Goal: Task Accomplishment & Management: Manage account settings

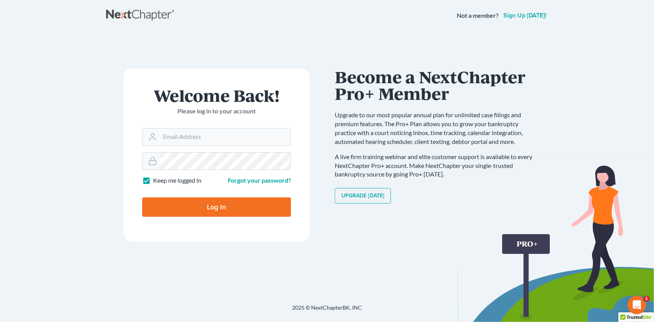
type input "[PERSON_NAME][EMAIL_ADDRESS][DOMAIN_NAME]"
click at [210, 206] on input "Log In" at bounding box center [216, 206] width 149 height 19
type input "Thinking..."
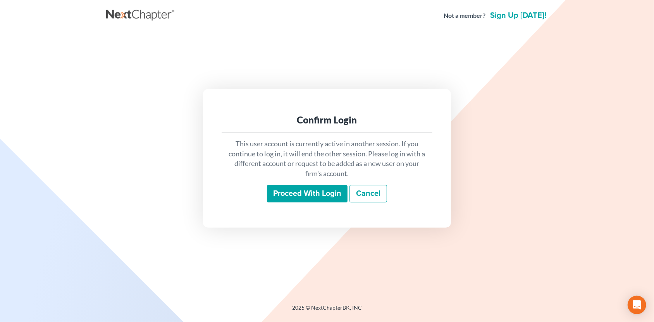
click at [304, 196] on input "Proceed with login" at bounding box center [307, 194] width 81 height 18
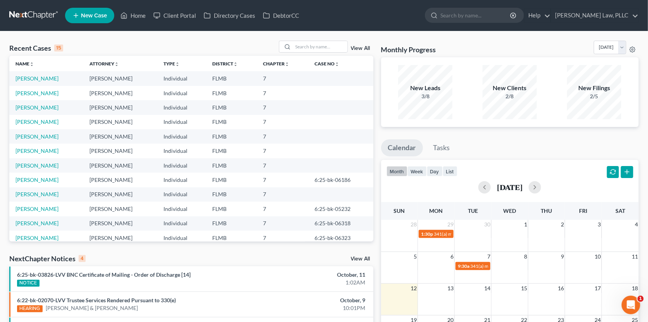
click at [359, 47] on link "View All" at bounding box center [360, 48] width 19 height 5
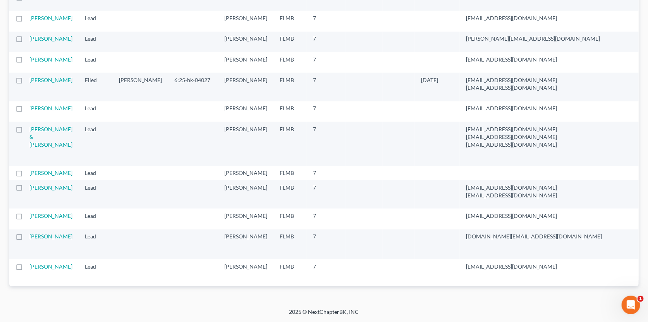
scroll to position [465, 0]
click at [37, 101] on td "[PERSON_NAME]" at bounding box center [53, 87] width 49 height 28
click at [42, 83] on link "[PERSON_NAME]" at bounding box center [50, 80] width 43 height 7
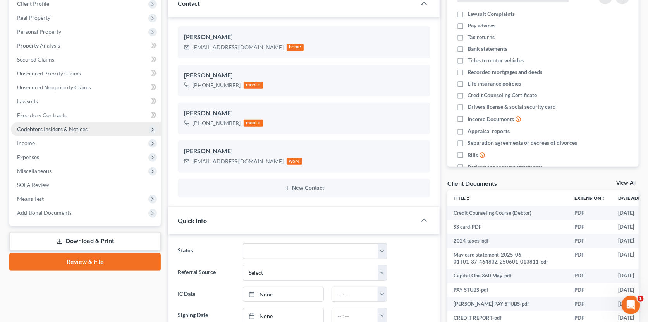
scroll to position [116, 0]
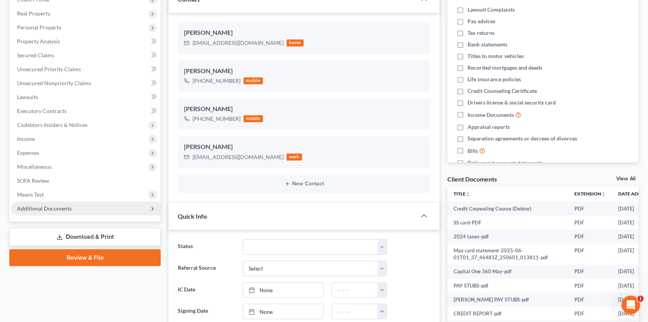
click at [29, 206] on span "Additional Documents" at bounding box center [44, 208] width 55 height 7
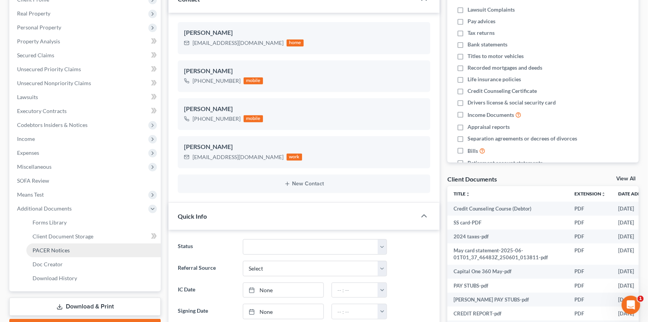
click at [47, 250] on span "PACER Notices" at bounding box center [51, 250] width 37 height 7
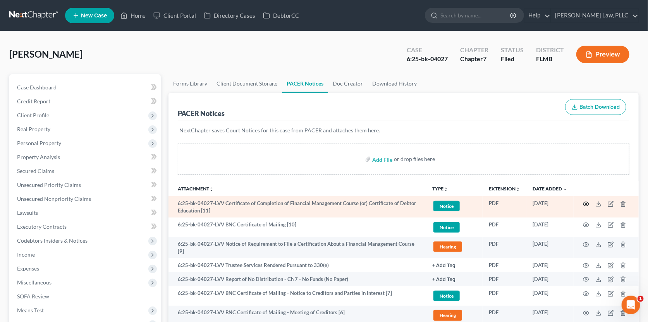
click at [584, 204] on icon "button" at bounding box center [586, 204] width 6 height 6
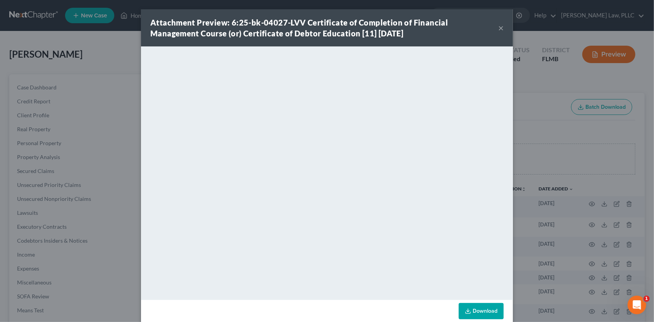
click at [498, 25] on button "×" at bounding box center [500, 27] width 5 height 9
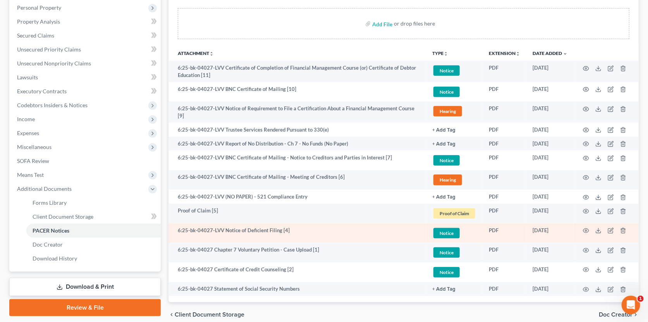
scroll to position [167, 0]
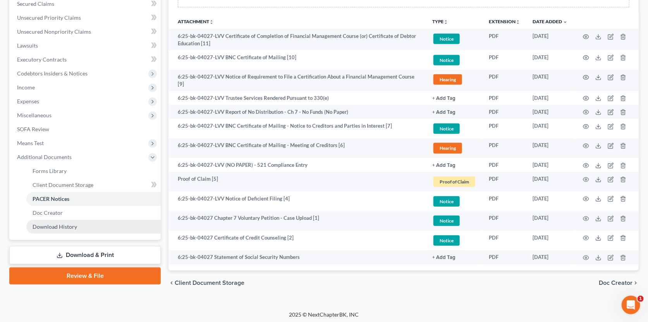
click at [62, 227] on span "Download History" at bounding box center [55, 226] width 45 height 7
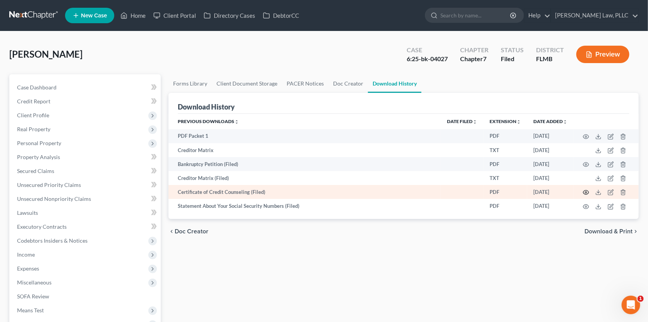
click at [587, 190] on icon "button" at bounding box center [586, 192] width 6 height 4
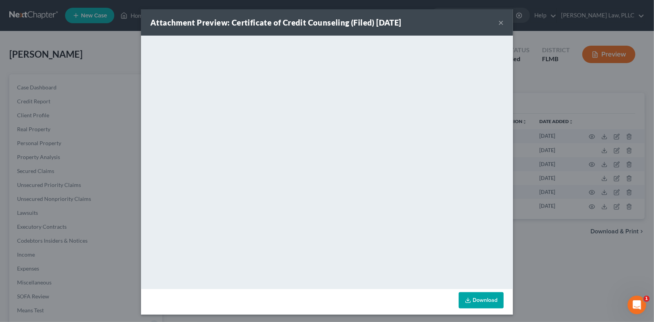
click at [498, 22] on button "×" at bounding box center [500, 22] width 5 height 9
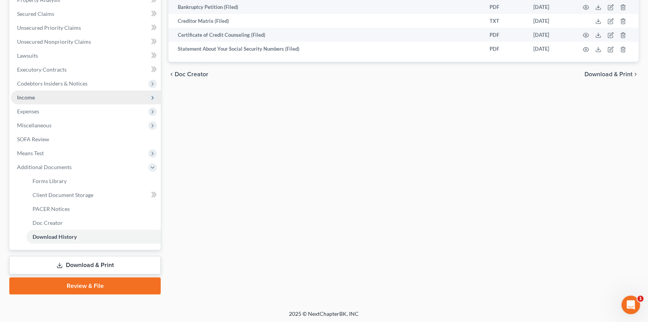
scroll to position [158, 0]
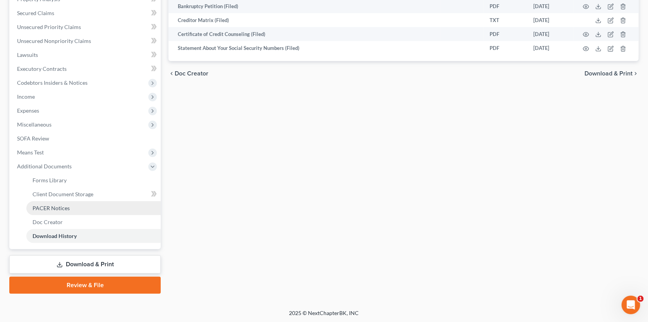
click at [58, 206] on span "PACER Notices" at bounding box center [51, 208] width 37 height 7
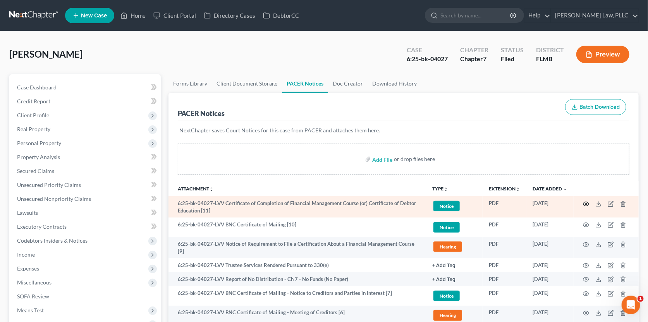
click at [586, 203] on circle "button" at bounding box center [586, 204] width 2 height 2
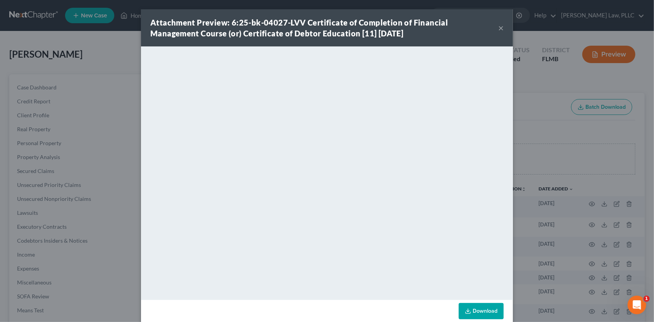
click at [498, 27] on button "×" at bounding box center [500, 27] width 5 height 9
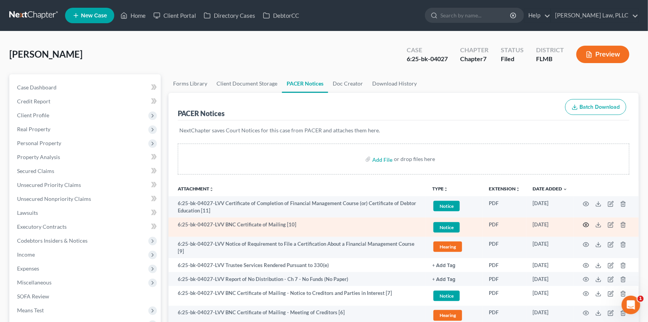
click at [584, 223] on icon "button" at bounding box center [586, 225] width 6 height 6
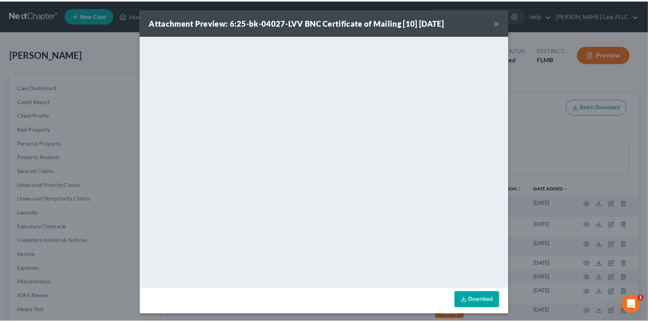
scroll to position [2, 0]
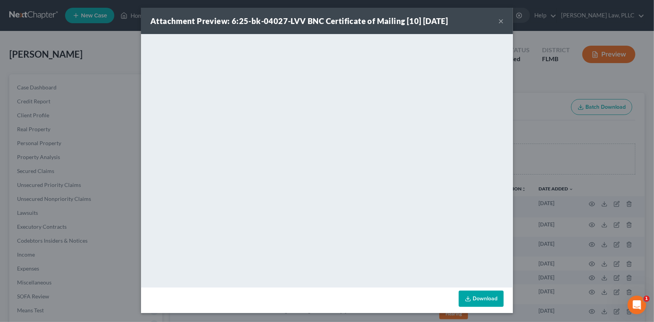
click at [494, 19] on div "Attachment Preview: 6:25-bk-04027-LVV BNC Certificate of Mailing [10] [DATE] ×" at bounding box center [327, 21] width 372 height 26
click at [498, 22] on button "×" at bounding box center [500, 20] width 5 height 9
